Goal: Task Accomplishment & Management: Complete application form

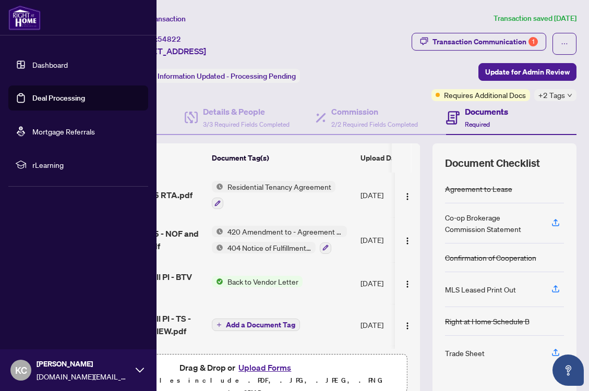
click at [53, 98] on link "Deal Processing" at bounding box center [58, 97] width 53 height 9
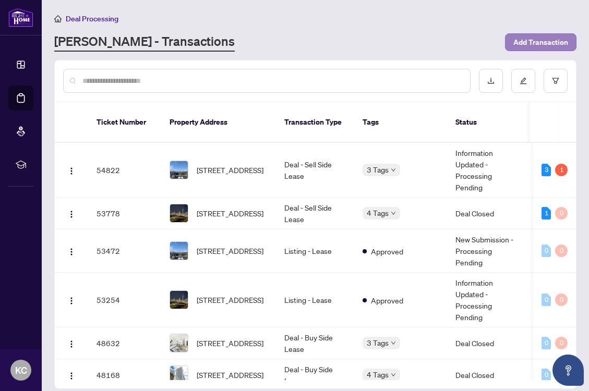
click at [536, 40] on span "Add Transaction" at bounding box center [540, 42] width 55 height 17
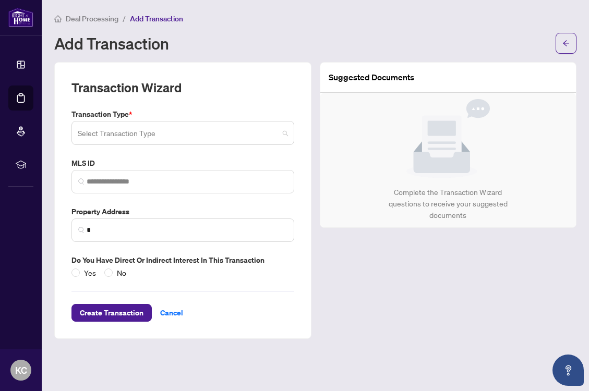
click at [157, 134] on input "search" at bounding box center [178, 134] width 201 height 23
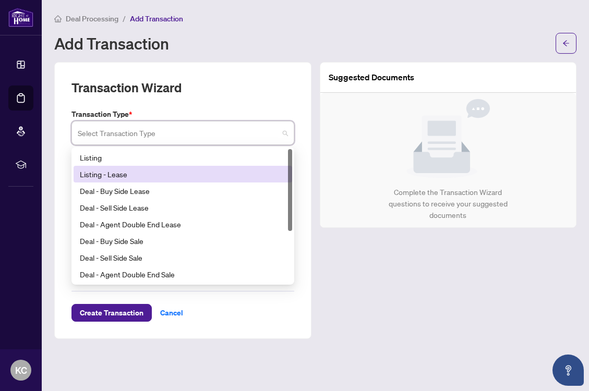
click at [134, 175] on div "Listing - Lease" at bounding box center [183, 174] width 206 height 11
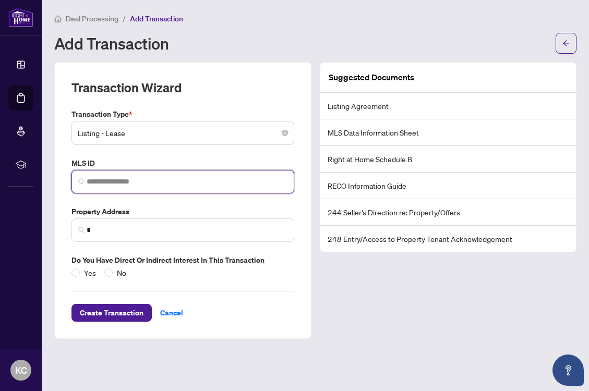
click at [130, 181] on input "search" at bounding box center [187, 181] width 201 height 11
paste input "*********"
type input "*********"
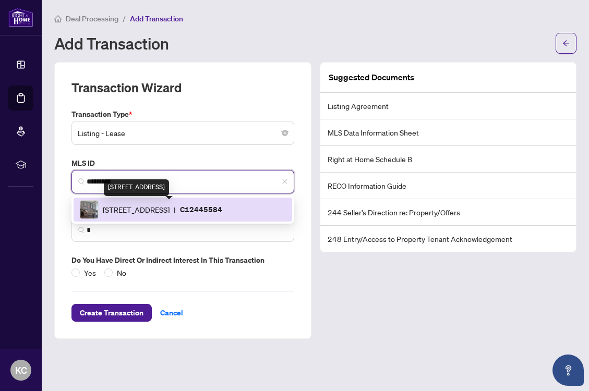
click at [161, 210] on span "[STREET_ADDRESS]" at bounding box center [136, 209] width 67 height 11
type input "**********"
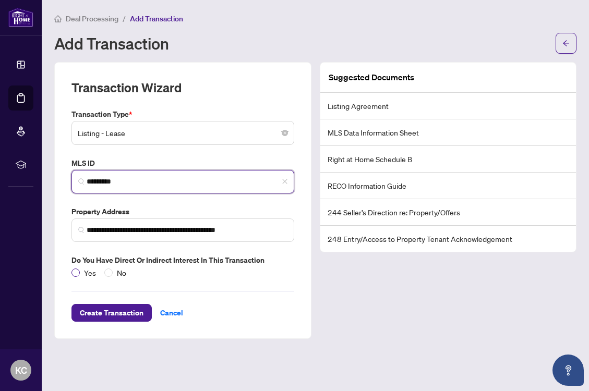
type input "*********"
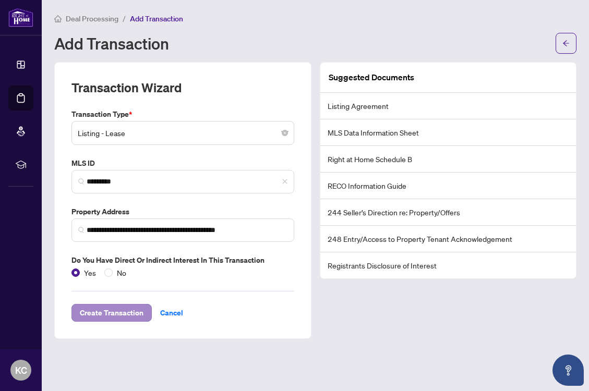
click at [109, 310] on span "Create Transaction" at bounding box center [112, 313] width 64 height 17
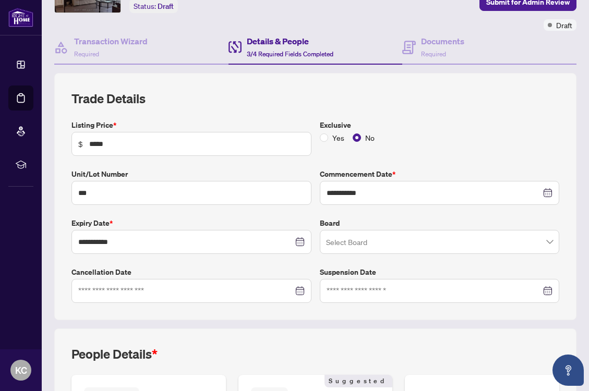
scroll to position [99, 0]
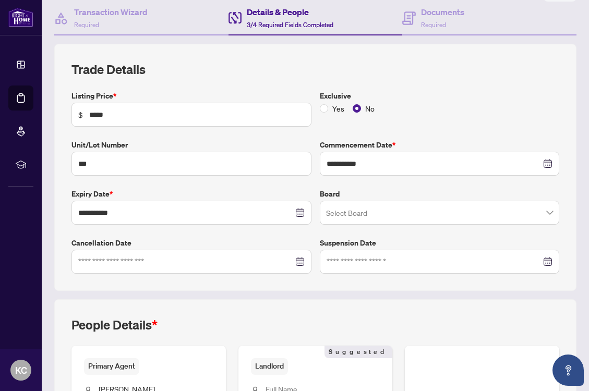
click at [361, 213] on input "search" at bounding box center [435, 214] width 218 height 23
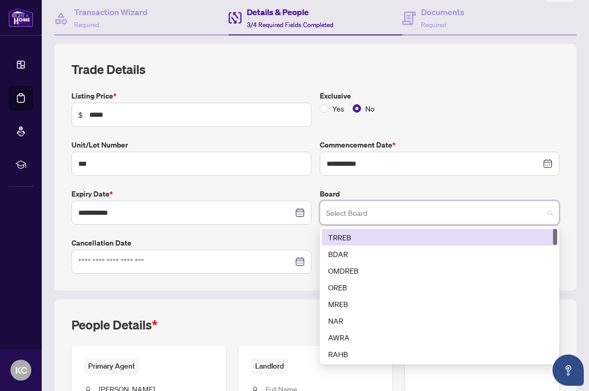
click at [374, 234] on div "TRREB" at bounding box center [439, 237] width 223 height 11
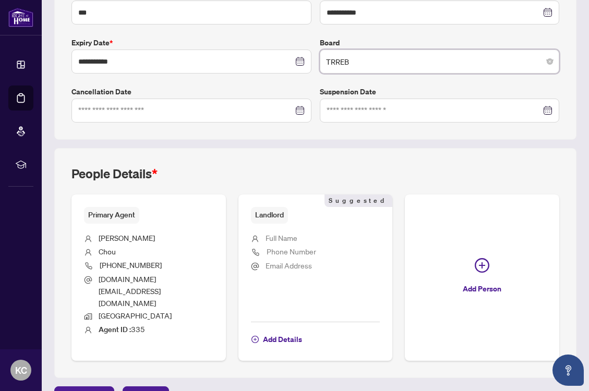
scroll to position [250, 0]
click at [284, 332] on span "Add Details" at bounding box center [282, 340] width 39 height 17
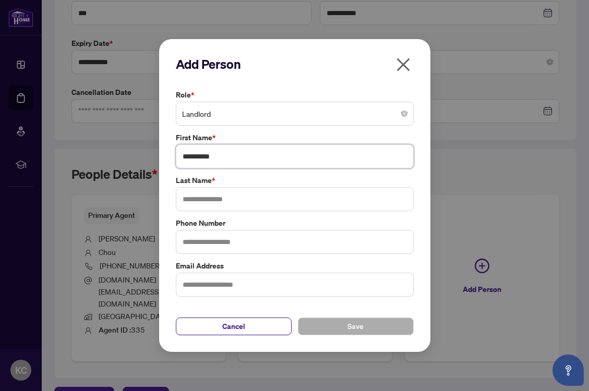
type input "**********"
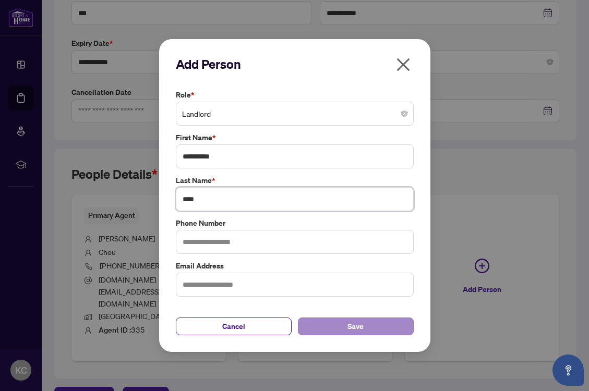
type input "****"
click at [332, 323] on button "Save" at bounding box center [356, 327] width 116 height 18
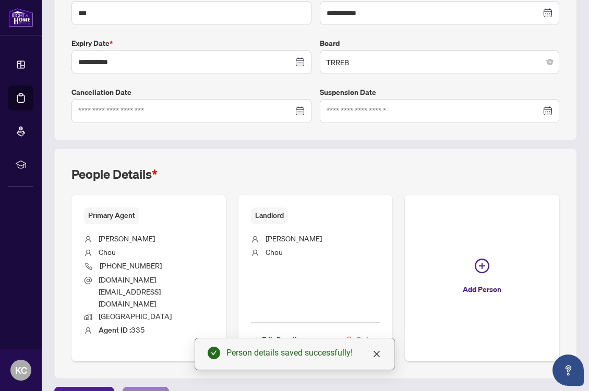
click at [145, 388] on span "Next Tab" at bounding box center [146, 396] width 30 height 17
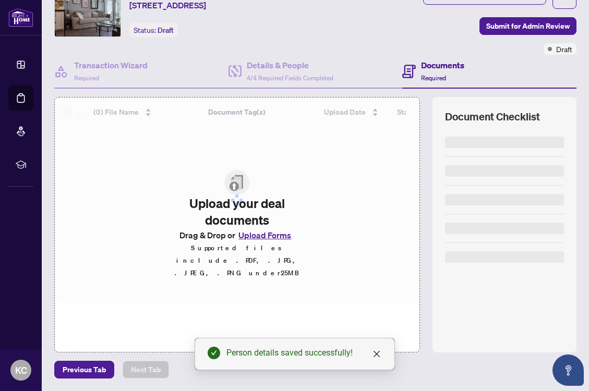
scroll to position [45, 0]
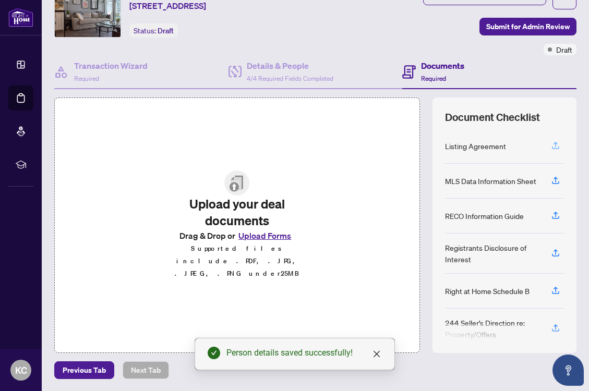
click at [555, 146] on icon "button" at bounding box center [555, 145] width 9 height 9
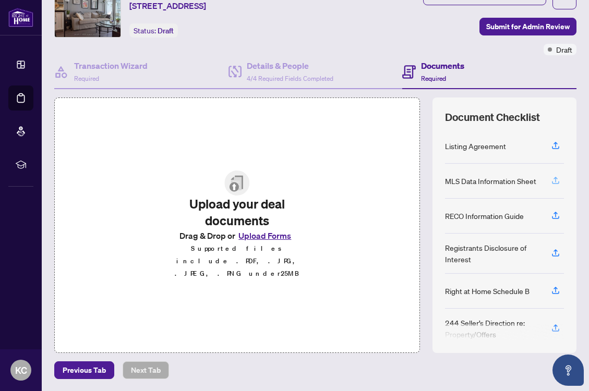
click at [556, 180] on icon "button" at bounding box center [556, 179] width 4 height 5
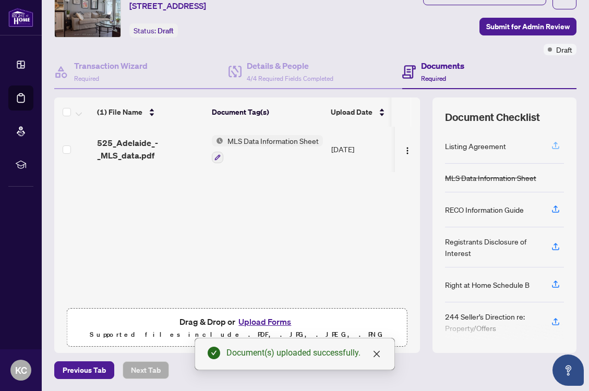
click at [556, 145] on icon "button" at bounding box center [555, 145] width 9 height 9
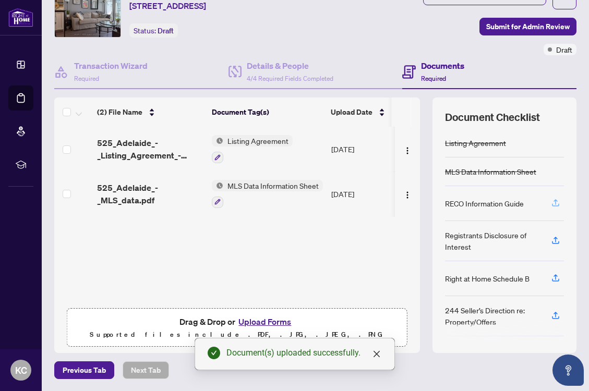
click at [554, 201] on icon "button" at bounding box center [556, 201] width 4 height 5
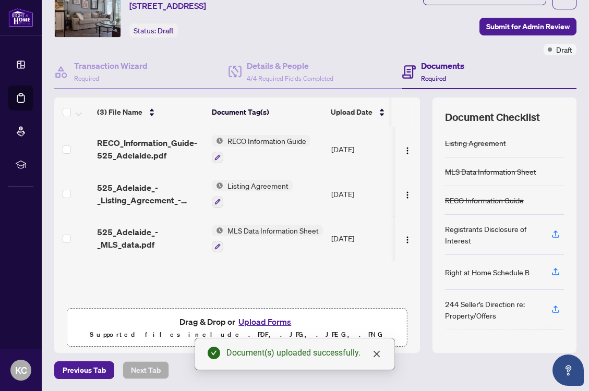
scroll to position [0, 0]
click at [315, 29] on div "Ticket #: 56133 [STREET_ADDRESS] Status: Draft" at bounding box center [183, 21] width 262 height 68
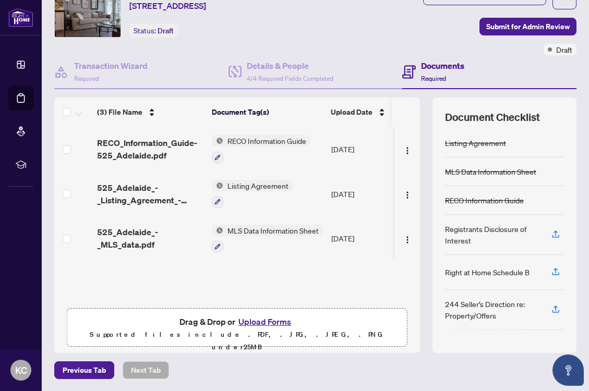
click at [206, 36] on div "Ticket #: 56133 [STREET_ADDRESS] Status: Draft" at bounding box center [167, 12] width 77 height 50
click at [556, 234] on icon "button" at bounding box center [556, 233] width 4 height 5
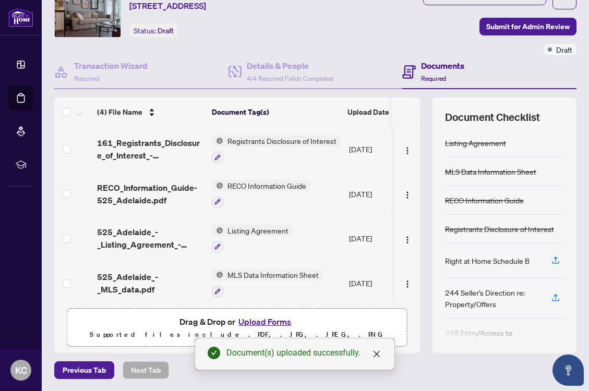
click at [315, 42] on div "Ticket #: 56133 [STREET_ADDRESS] Status: Draft" at bounding box center [183, 21] width 262 height 68
click at [556, 259] on icon "button" at bounding box center [555, 260] width 9 height 9
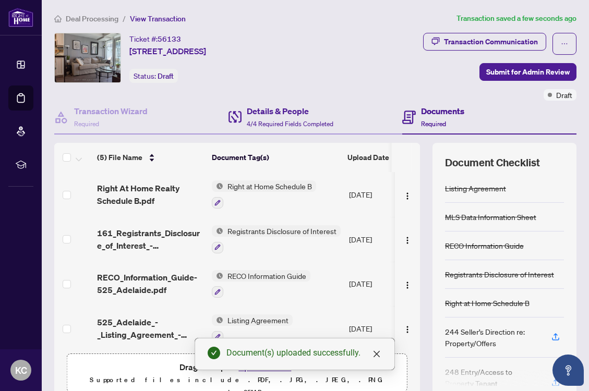
scroll to position [0, 0]
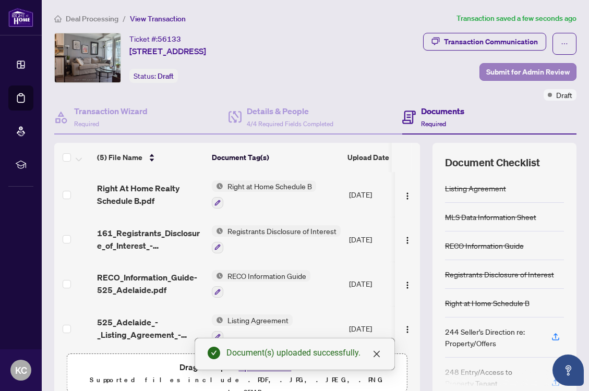
click at [543, 72] on span "Submit for Admin Review" at bounding box center [527, 72] width 83 height 17
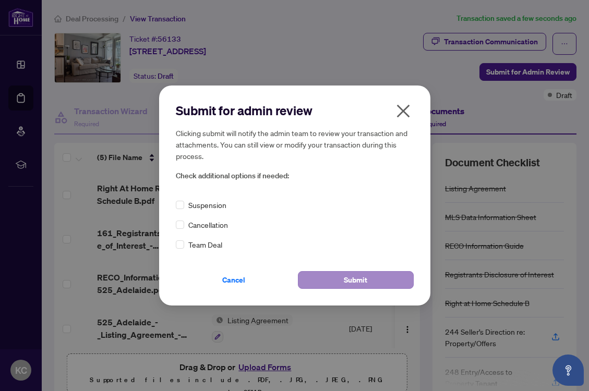
click at [346, 279] on span "Submit" at bounding box center [355, 280] width 23 height 17
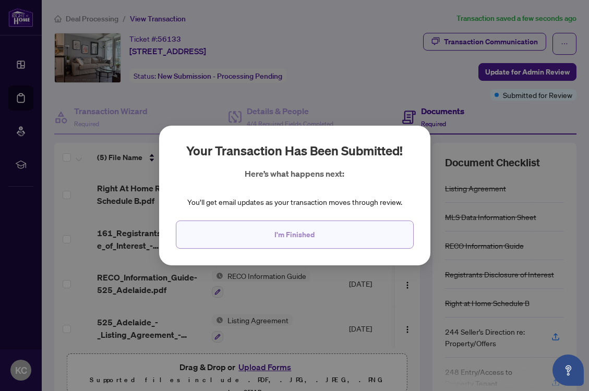
click at [299, 238] on span "I'm Finished" at bounding box center [294, 234] width 40 height 17
